Goal: Transaction & Acquisition: Purchase product/service

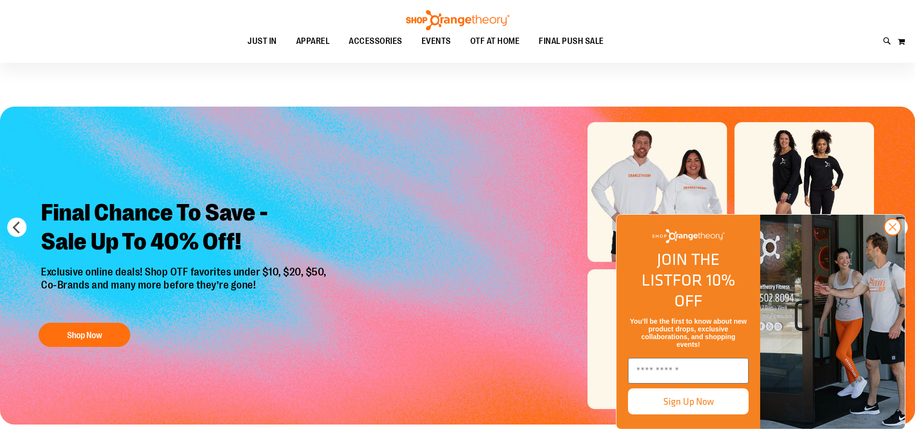
scroll to position [144, 0]
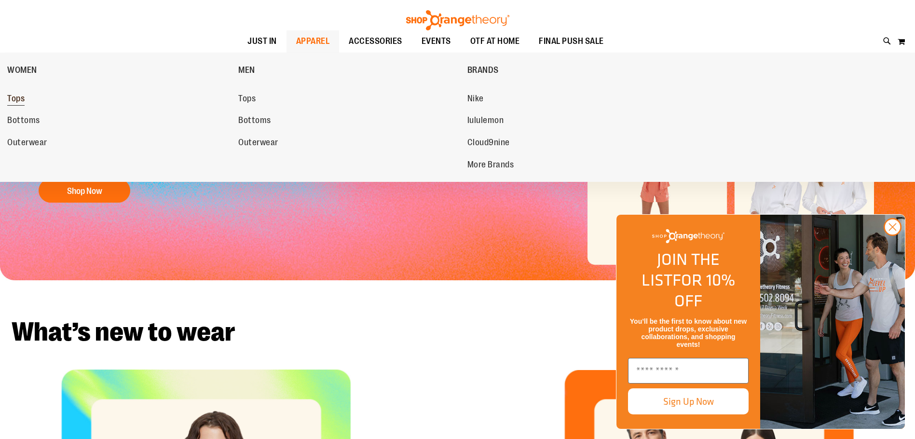
click at [25, 94] on link "Tops" at bounding box center [117, 98] width 221 height 17
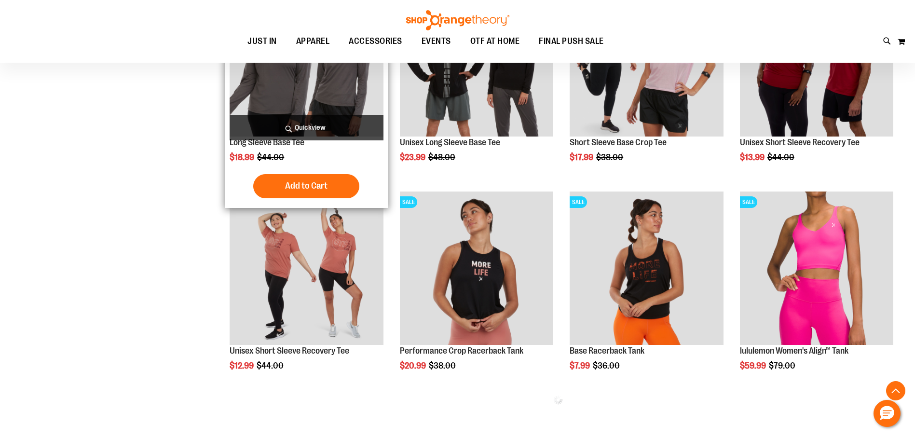
scroll to position [337, 0]
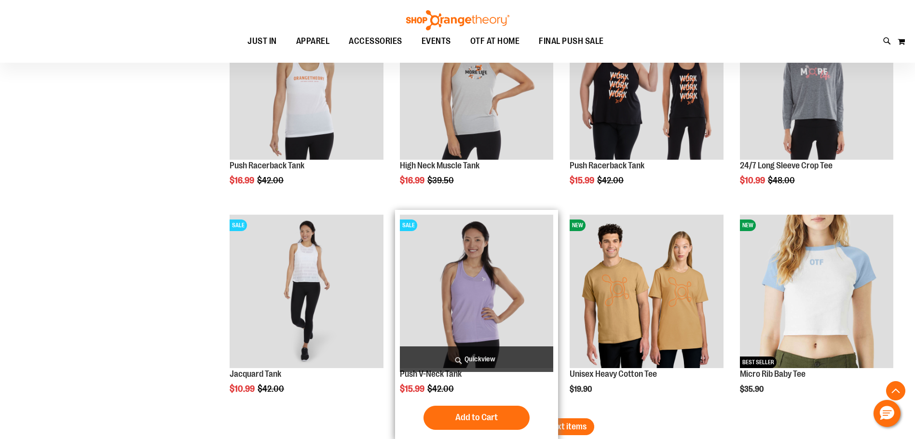
scroll to position [1687, 0]
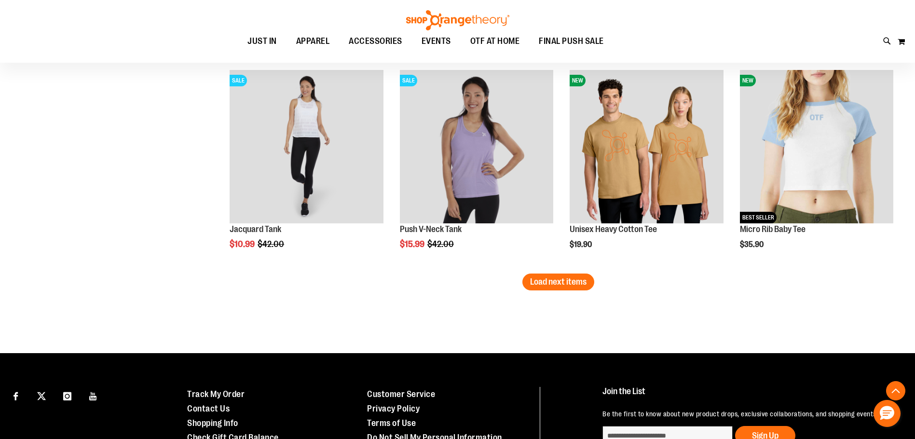
click at [580, 284] on span "Load next items" at bounding box center [558, 282] width 56 height 10
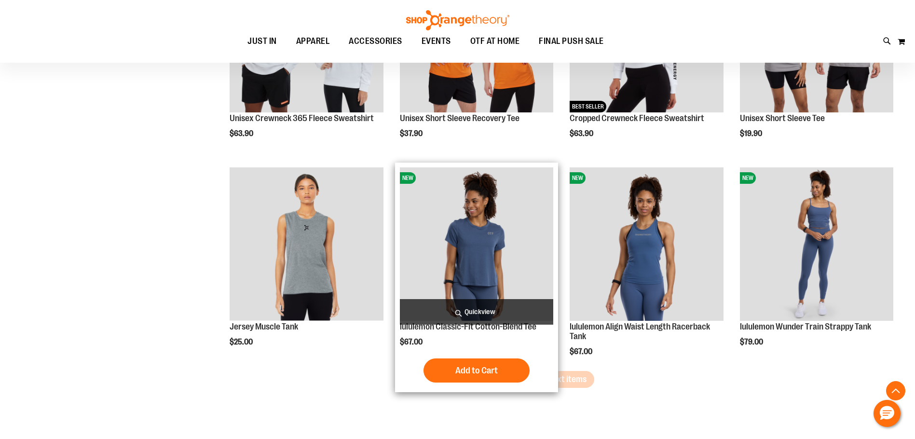
scroll to position [2218, 0]
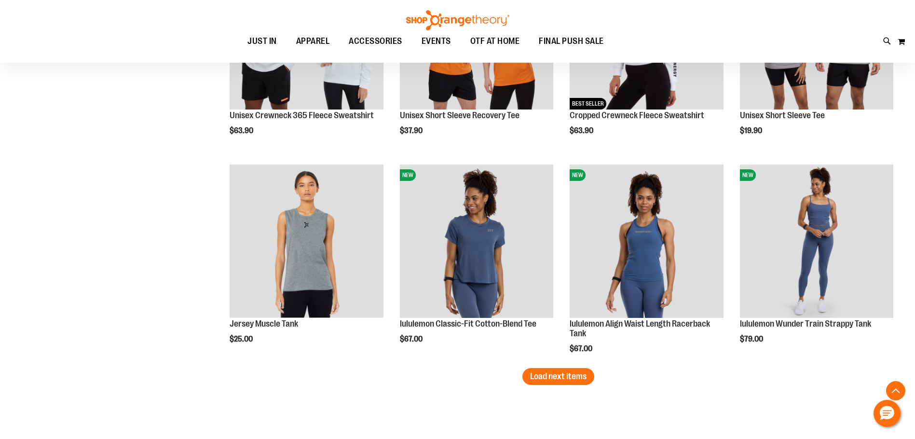
click at [535, 380] on span "Load next items" at bounding box center [558, 376] width 56 height 10
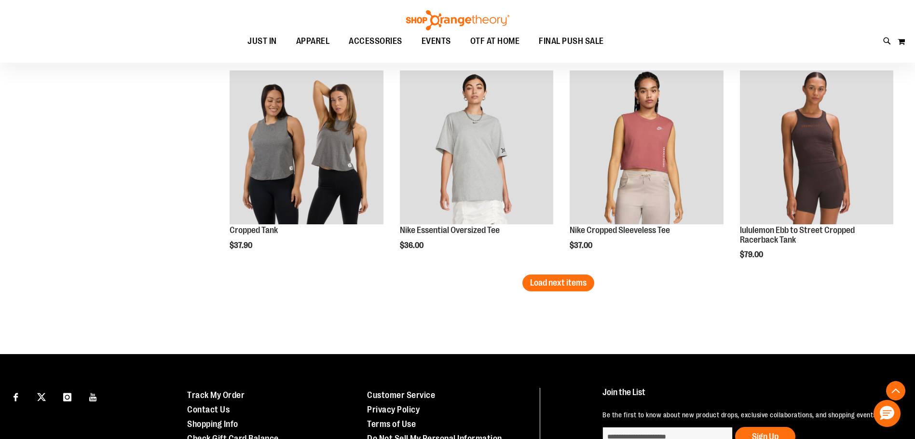
scroll to position [2893, 0]
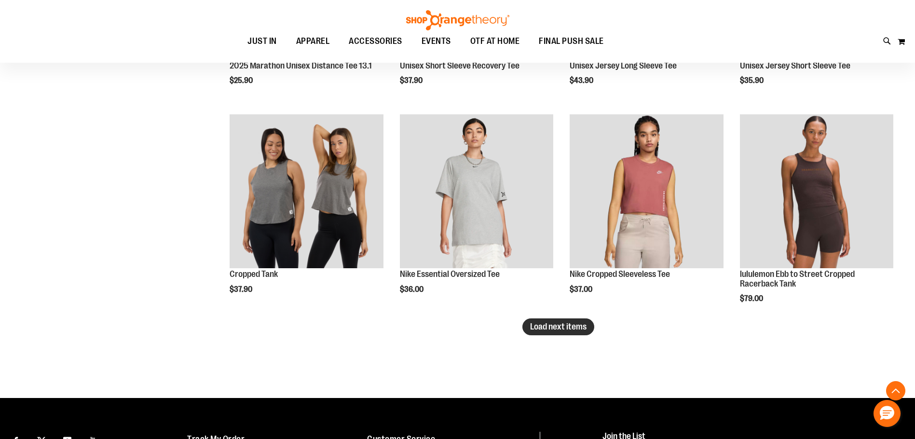
click at [558, 328] on span "Load next items" at bounding box center [558, 327] width 56 height 10
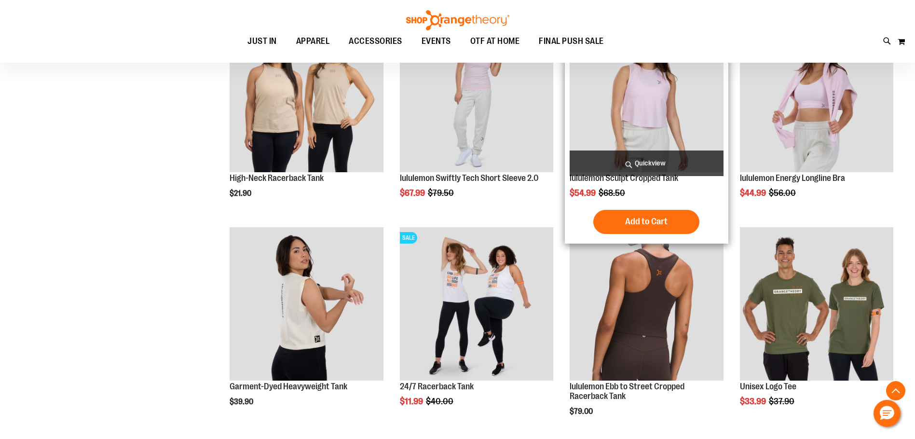
scroll to position [3423, 0]
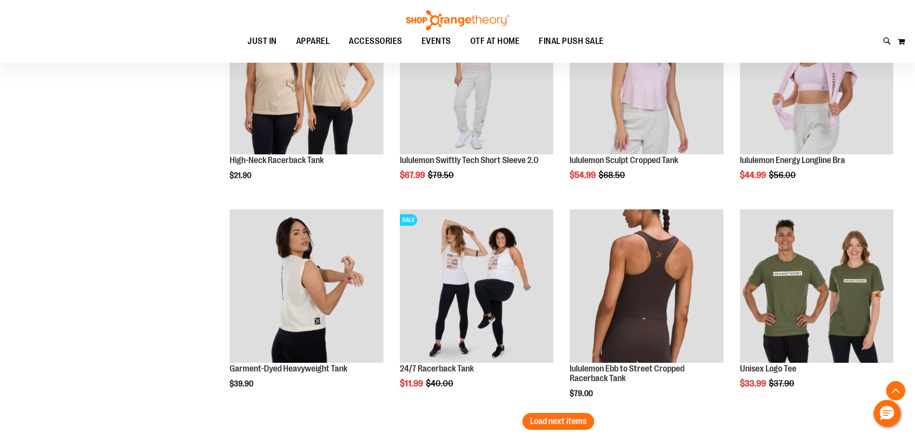
click at [577, 423] on span "Load next items" at bounding box center [558, 421] width 56 height 10
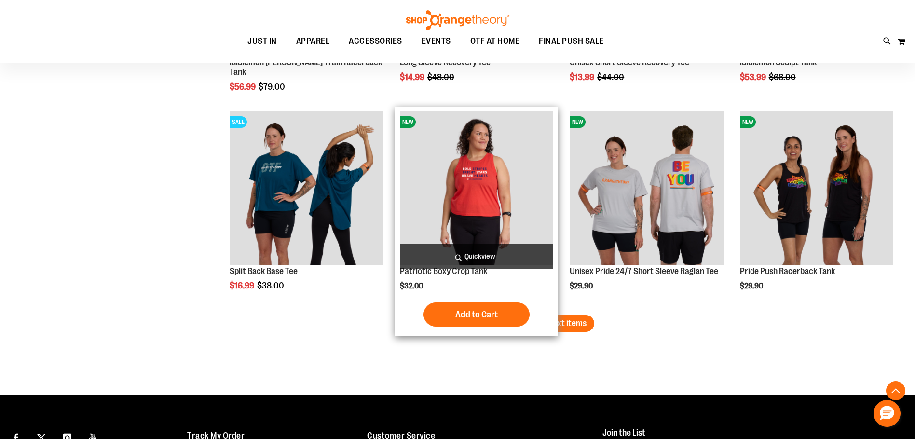
scroll to position [4146, 0]
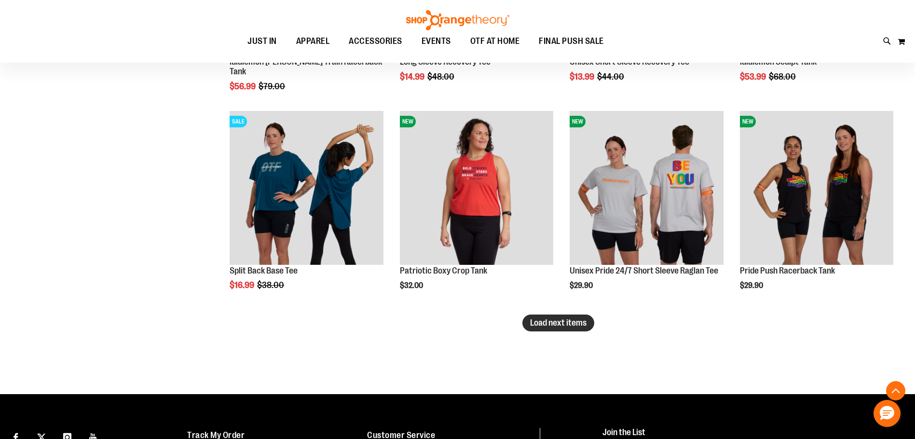
click at [567, 325] on span "Load next items" at bounding box center [558, 323] width 56 height 10
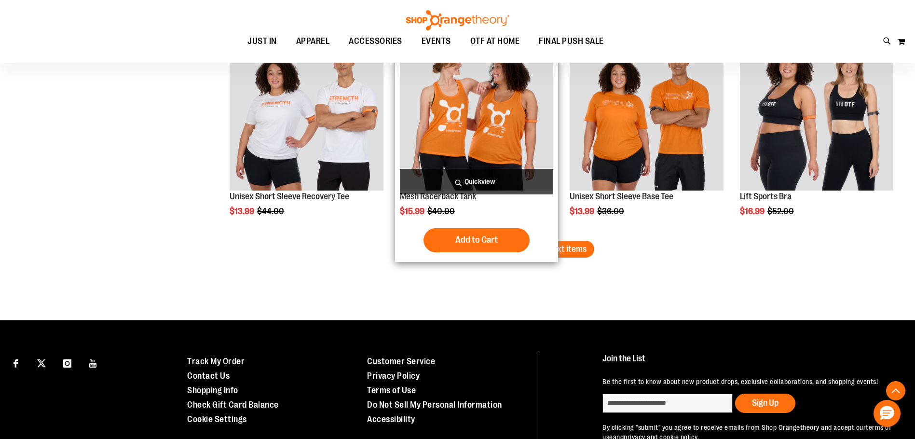
scroll to position [4870, 0]
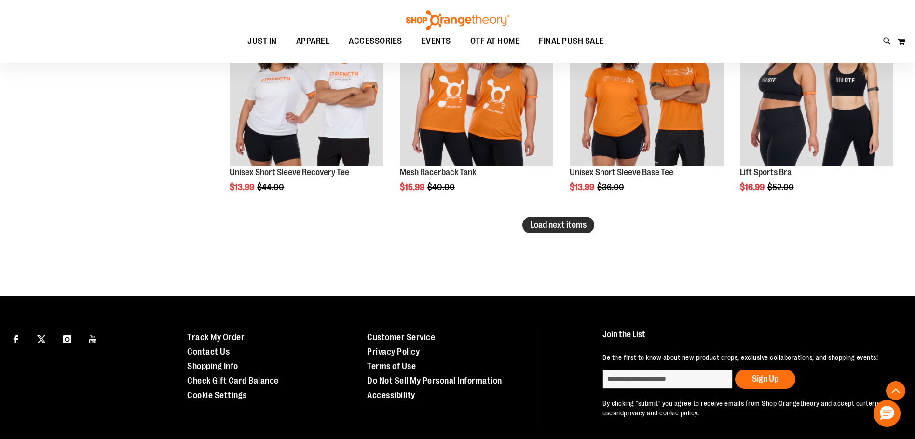
click at [571, 221] on span "Load next items" at bounding box center [558, 225] width 56 height 10
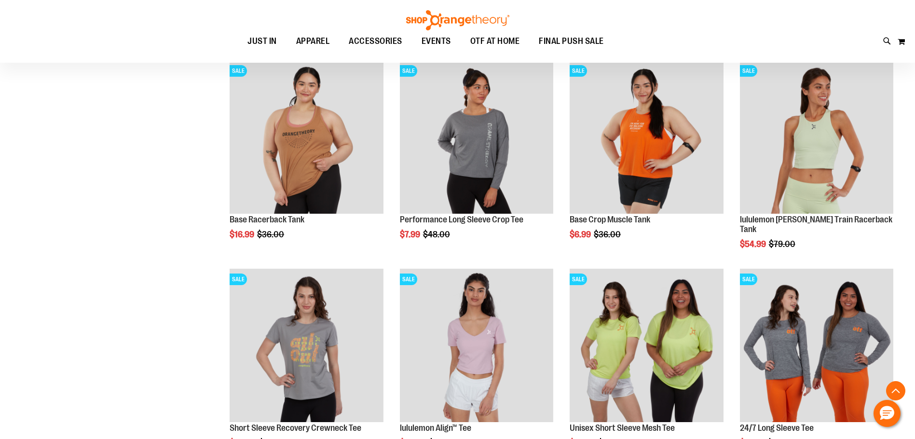
scroll to position [5497, 0]
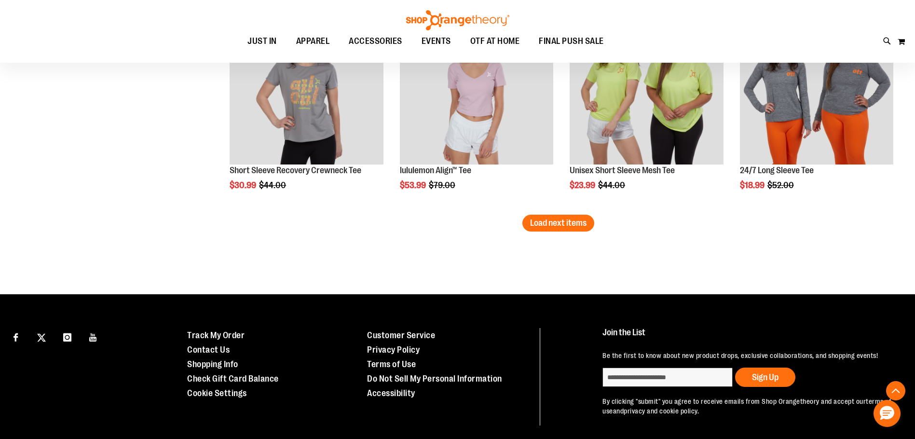
click at [554, 230] on button "Load next items" at bounding box center [558, 223] width 72 height 17
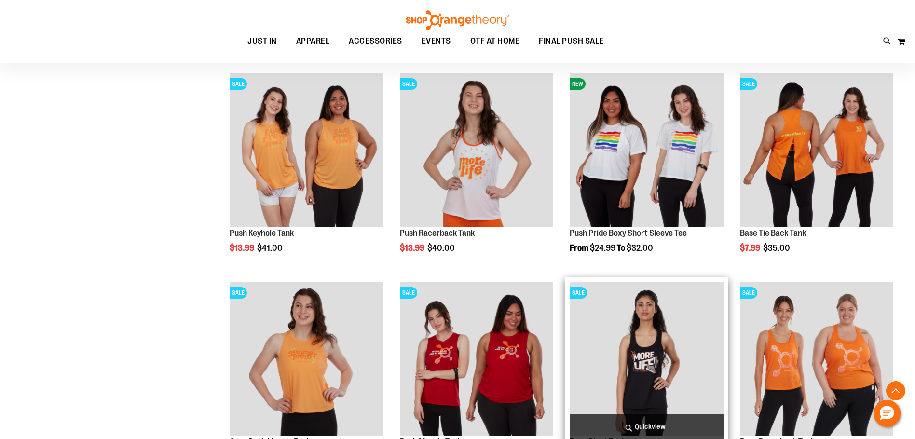
scroll to position [5931, 0]
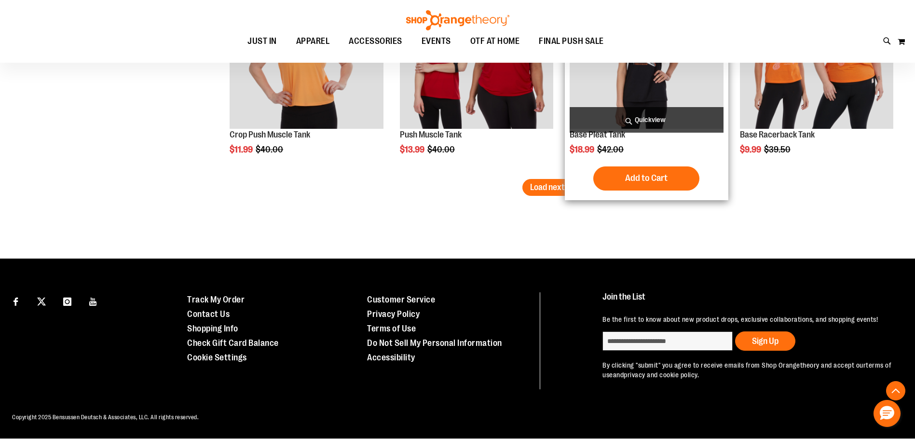
click at [577, 182] on span "Load next items" at bounding box center [558, 187] width 56 height 10
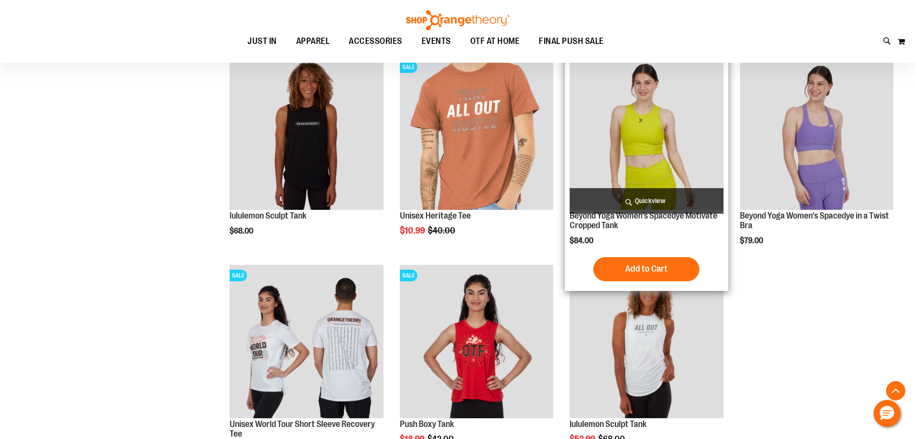
scroll to position [6312, 0]
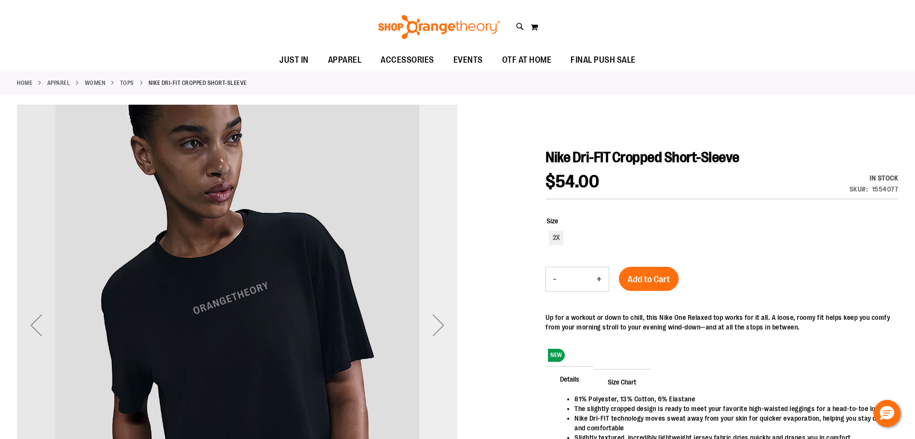
scroll to position [96, 0]
